Goal: Transaction & Acquisition: Purchase product/service

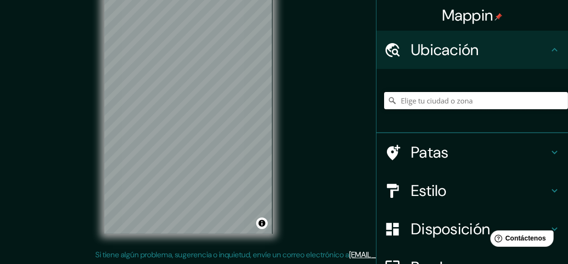
click at [432, 105] on input "Elige tu ciudad o zona" at bounding box center [476, 100] width 184 height 17
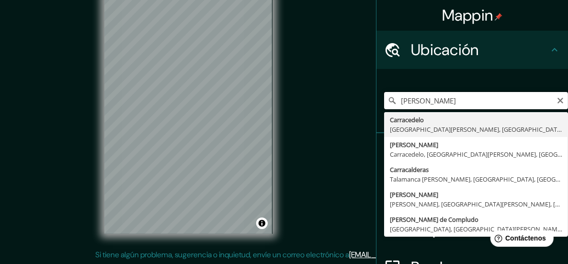
click at [395, 104] on input "[PERSON_NAME]" at bounding box center [476, 100] width 184 height 17
click at [391, 103] on input "[PERSON_NAME]" at bounding box center [476, 100] width 184 height 17
click at [476, 98] on input "av.[PERSON_NAME]" at bounding box center [476, 100] width 184 height 17
type input "av.[PERSON_NAME]"
click at [556, 98] on icon "Claro" at bounding box center [560, 101] width 8 height 8
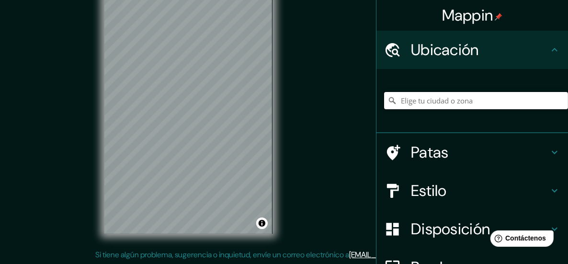
paste input "[PERSON_NAME] 1720-1716, [PERSON_NAME], 64489 [GEOGRAPHIC_DATA], N.L."
type input "[GEOGRAPHIC_DATA]"
click at [461, 113] on div "[GEOGRAPHIC_DATA] [GEOGRAPHIC_DATA] [GEOGRAPHIC_DATA] [GEOGRAPHIC_DATA], [GEOGR…" at bounding box center [476, 101] width 184 height 48
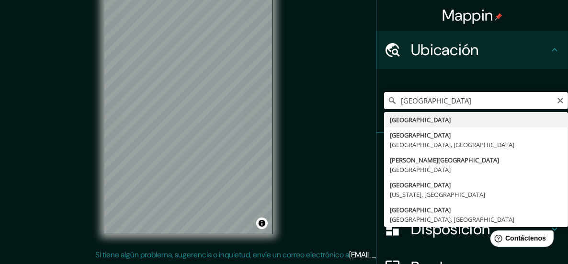
click at [452, 100] on input "[GEOGRAPHIC_DATA]" at bounding box center [476, 100] width 184 height 17
click at [452, 102] on input "[GEOGRAPHIC_DATA]" at bounding box center [476, 100] width 184 height 17
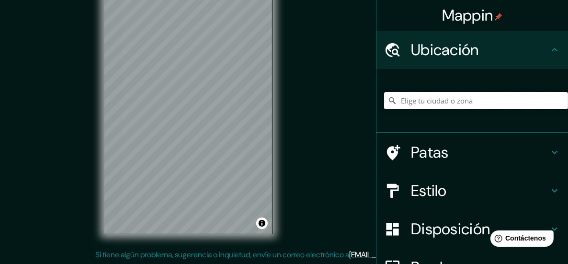
paste input "[PERSON_NAME] 1720-1716, [PERSON_NAME], 64489 [GEOGRAPHIC_DATA], N.L."
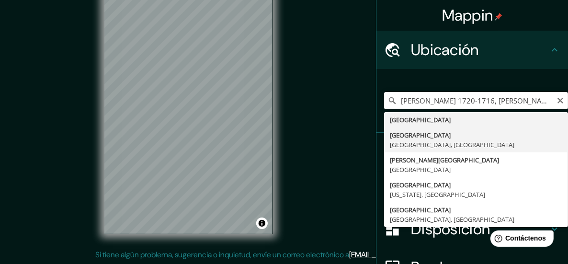
type input "[GEOGRAPHIC_DATA], [GEOGRAPHIC_DATA], [GEOGRAPHIC_DATA]"
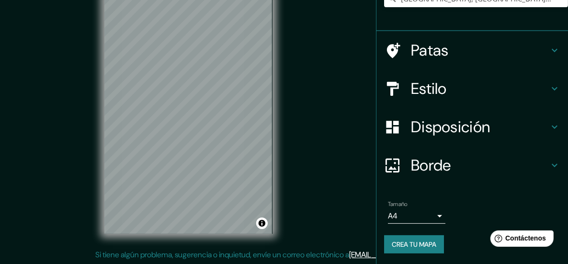
click at [420, 176] on div "Borde" at bounding box center [472, 165] width 192 height 38
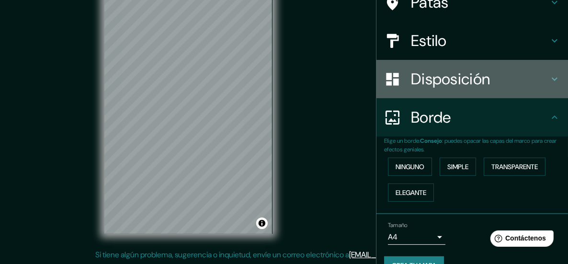
click at [420, 69] on font "Disposición" at bounding box center [450, 79] width 79 height 20
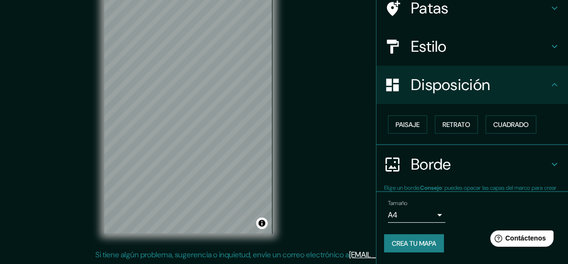
scroll to position [80, 0]
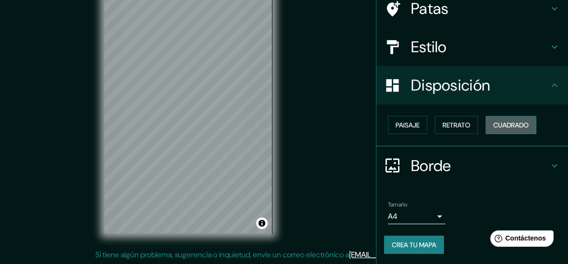
click at [514, 124] on font "Cuadrado" at bounding box center [510, 125] width 35 height 9
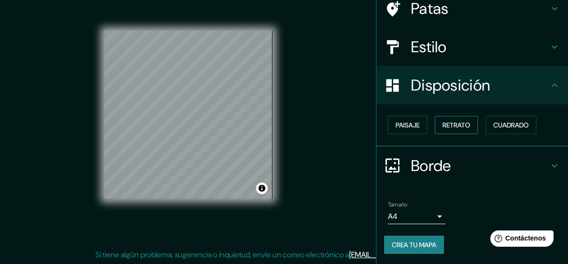
click at [461, 129] on font "Retrato" at bounding box center [456, 125] width 28 height 12
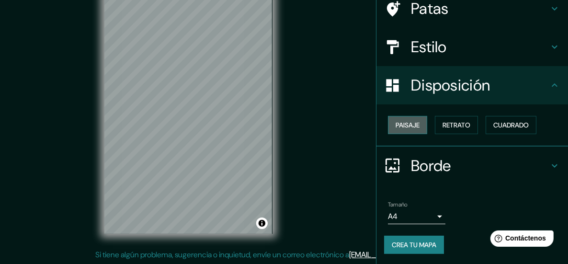
click at [407, 128] on font "Paisaje" at bounding box center [407, 125] width 24 height 9
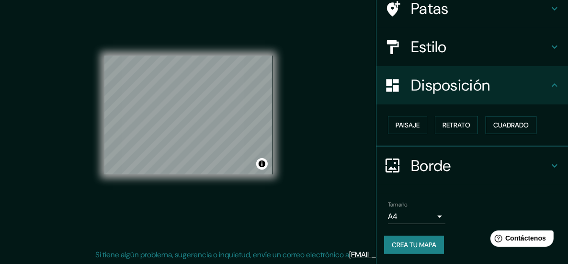
click at [523, 123] on font "Cuadrado" at bounding box center [510, 125] width 35 height 9
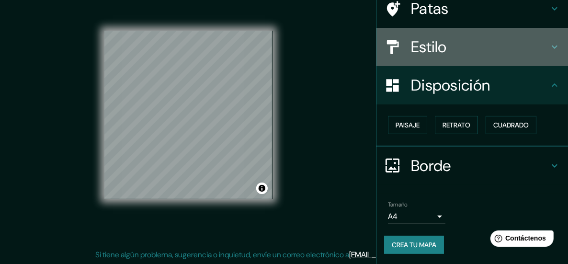
drag, startPoint x: 441, startPoint y: 56, endPoint x: 445, endPoint y: 64, distance: 8.1
click at [444, 63] on div "Estilo" at bounding box center [472, 47] width 192 height 38
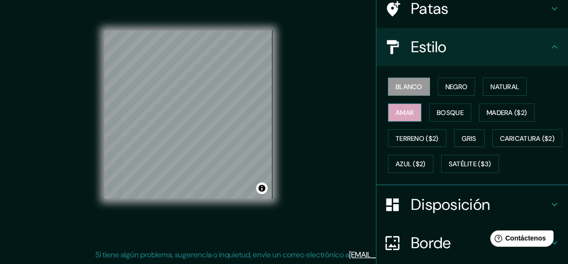
click at [398, 110] on font "Amar" at bounding box center [404, 112] width 18 height 9
drag, startPoint x: 444, startPoint y: 110, endPoint x: 444, endPoint y: 99, distance: 10.5
click at [444, 110] on font "Bosque" at bounding box center [450, 112] width 27 height 9
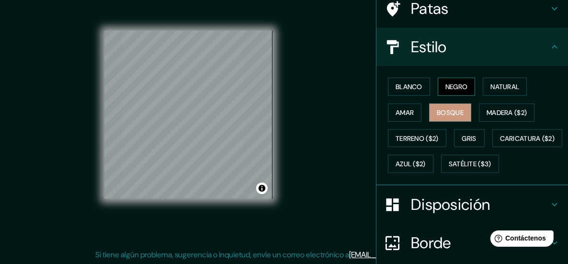
click at [447, 88] on font "Negro" at bounding box center [456, 86] width 23 height 9
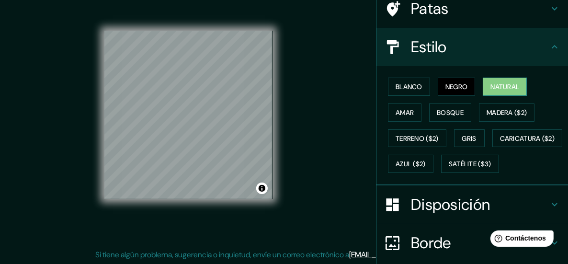
click at [494, 84] on font "Natural" at bounding box center [504, 86] width 29 height 9
click at [395, 85] on font "Blanco" at bounding box center [408, 86] width 27 height 9
